Goal: Transaction & Acquisition: Purchase product/service

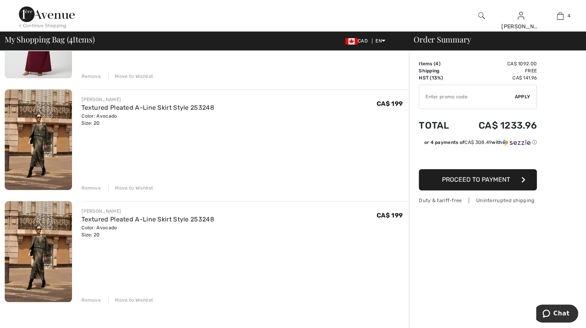
scroll to position [249, 0]
click at [91, 300] on div "Remove" at bounding box center [91, 301] width 19 height 7
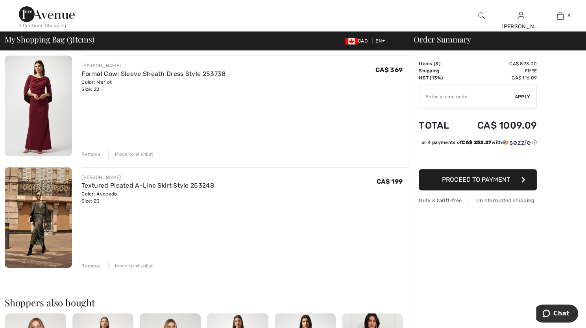
scroll to position [162, 0]
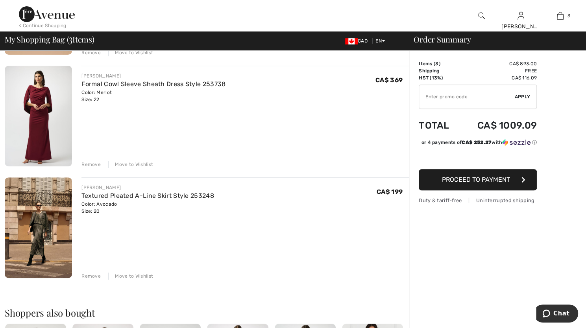
click at [85, 276] on div "Remove" at bounding box center [91, 276] width 19 height 7
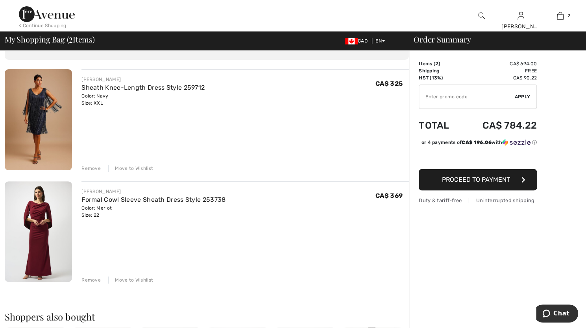
scroll to position [46, 0]
click at [462, 184] on span "Proceed to Payment" at bounding box center [476, 179] width 68 height 7
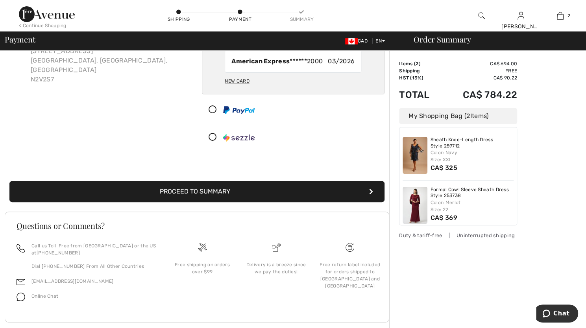
scroll to position [71, 0]
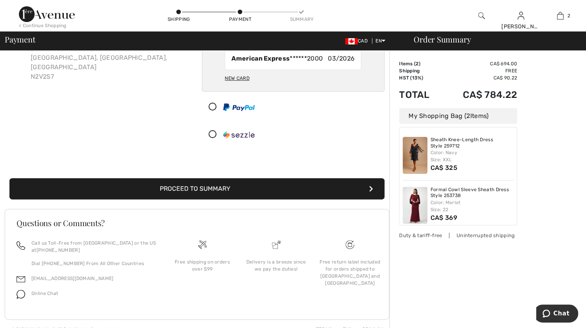
click at [362, 189] on button "Proceed to Summary" at bounding box center [196, 188] width 375 height 21
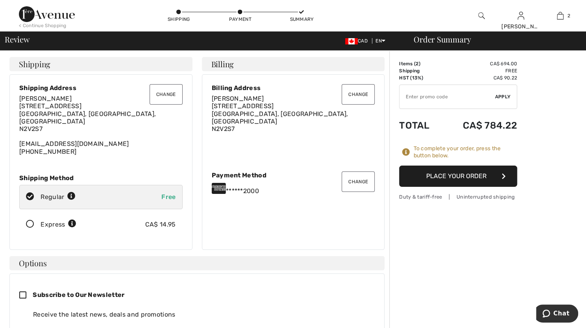
click at [432, 182] on button "Place Your Order" at bounding box center [458, 176] width 118 height 21
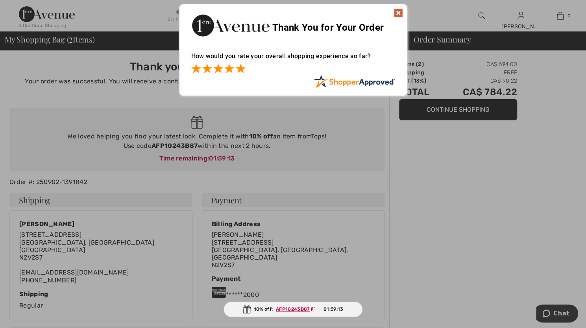
click at [241, 71] on span at bounding box center [240, 68] width 9 height 9
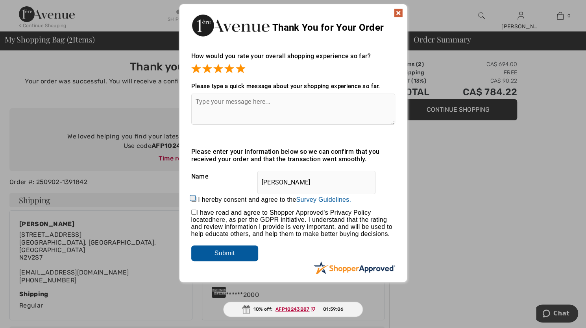
click at [398, 13] on img at bounding box center [398, 12] width 9 height 9
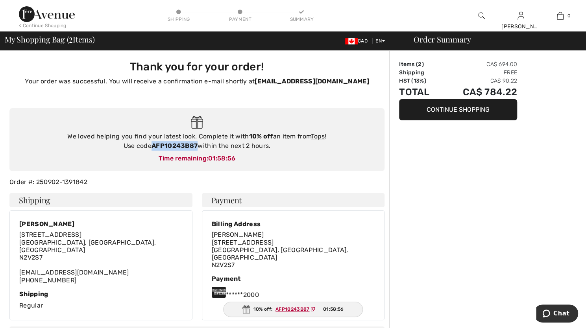
drag, startPoint x: 198, startPoint y: 147, endPoint x: 154, endPoint y: 147, distance: 44.9
click at [154, 147] on div "We loved helping you find your latest look. Complete it with 10% off an item fr…" at bounding box center [197, 141] width 360 height 19
copy strong "AFP10243B87"
click at [44, 20] on img at bounding box center [47, 14] width 56 height 16
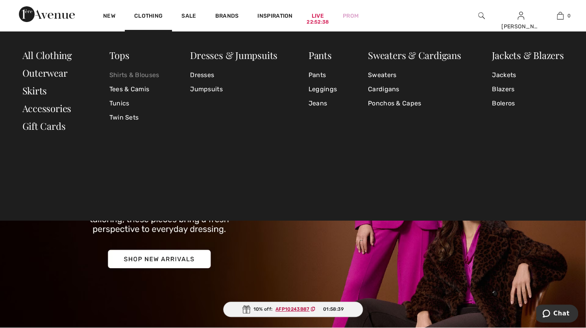
click at [131, 75] on link "Shirts & Blouses" at bounding box center [134, 75] width 50 height 14
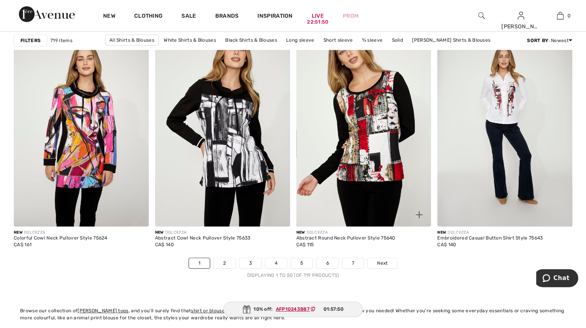
scroll to position [3506, 0]
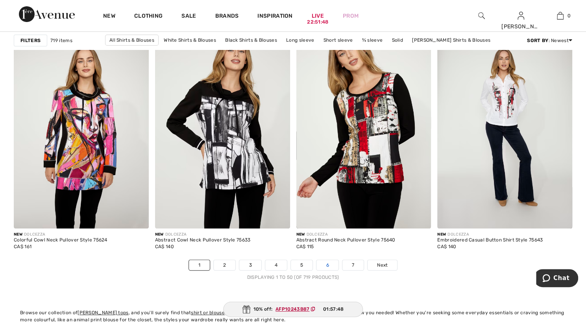
click at [329, 271] on link "6" at bounding box center [328, 265] width 22 height 10
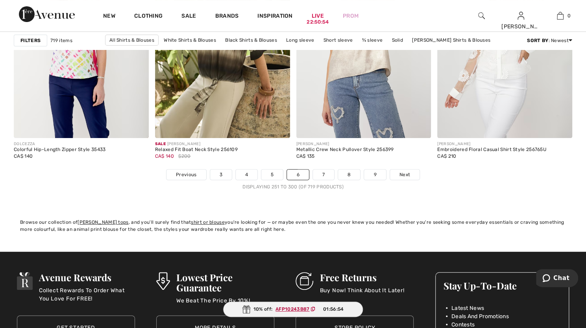
scroll to position [3597, 0]
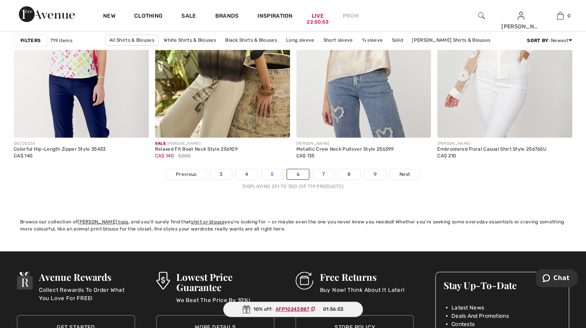
click at [269, 172] on link "5" at bounding box center [273, 174] width 22 height 10
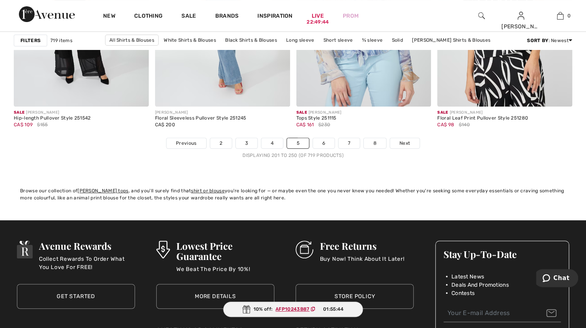
scroll to position [3630, 0]
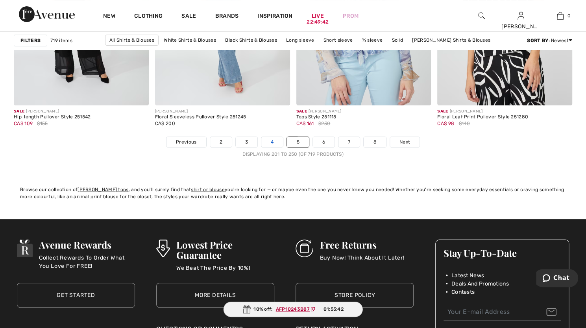
click at [274, 140] on link "4" at bounding box center [273, 142] width 22 height 10
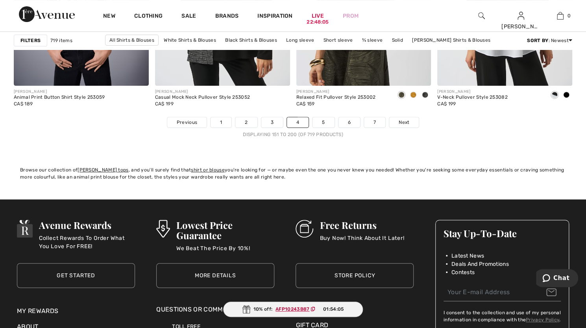
scroll to position [3738, 0]
